Goal: Register for event/course

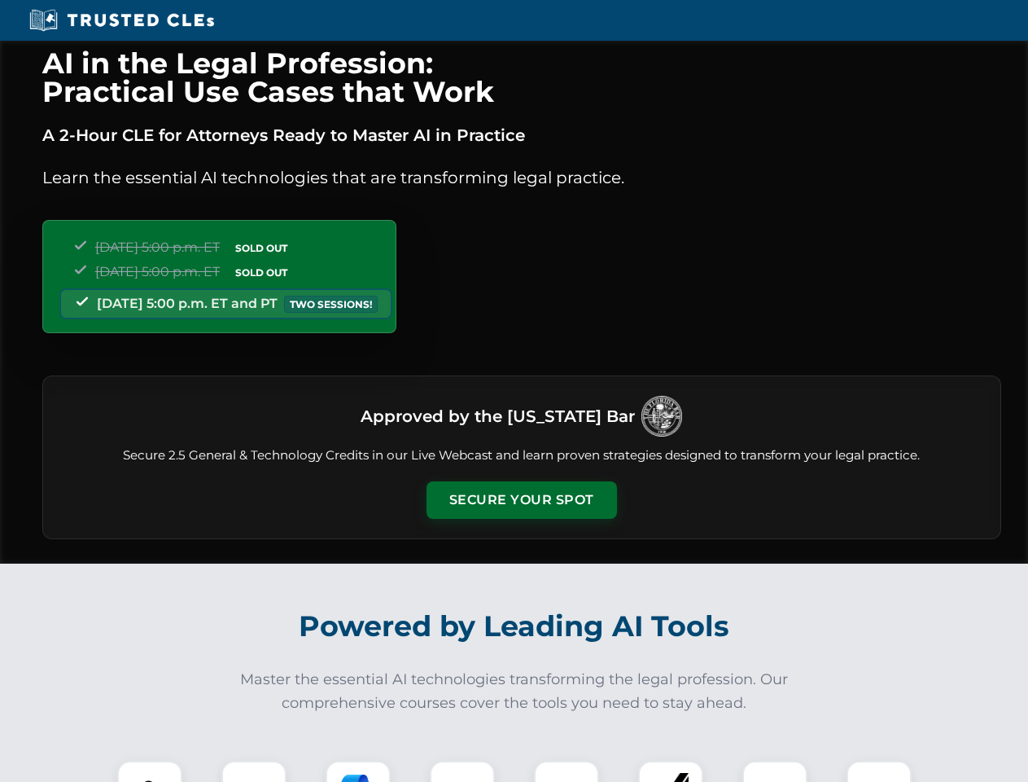
click at [521, 500] on button "Secure Your Spot" at bounding box center [522, 499] width 190 height 37
click at [150, 771] on img at bounding box center [149, 792] width 47 height 47
